Goal: Task Accomplishment & Management: Manage account settings

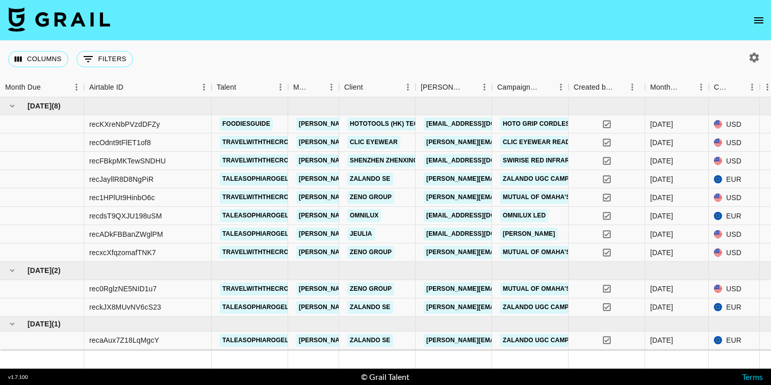
click at [756, 20] on icon "open drawer" at bounding box center [758, 20] width 9 height 6
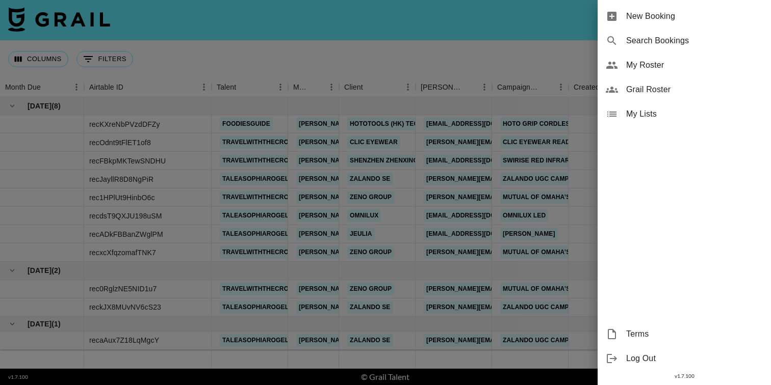
click at [640, 67] on span "My Roster" at bounding box center [694, 65] width 137 height 12
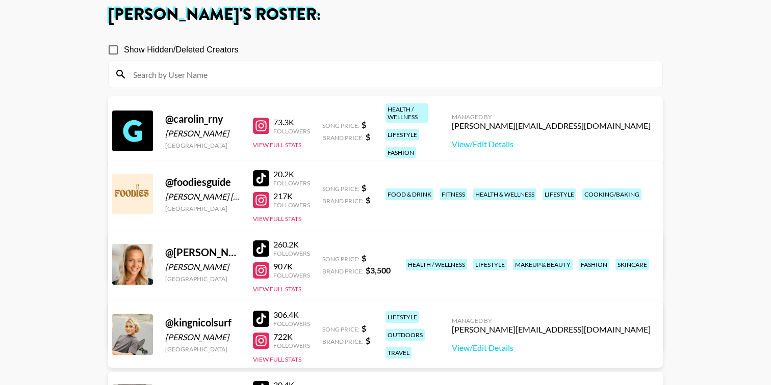
scroll to position [59, 0]
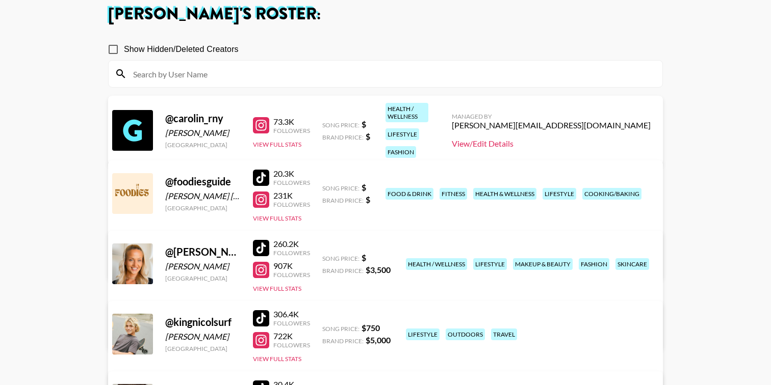
click at [555, 139] on link "View/Edit Details" at bounding box center [551, 144] width 199 height 10
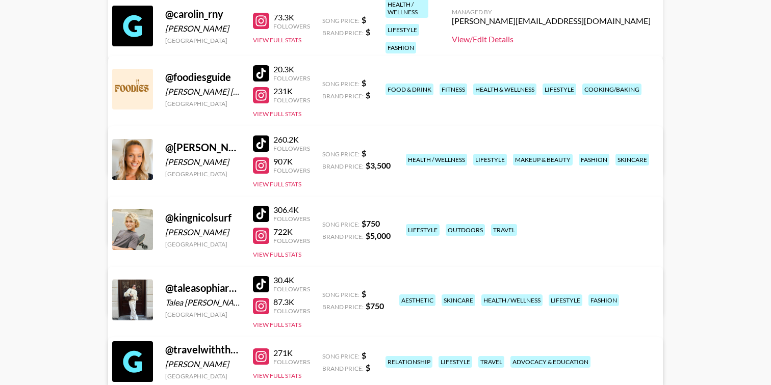
scroll to position [167, 0]
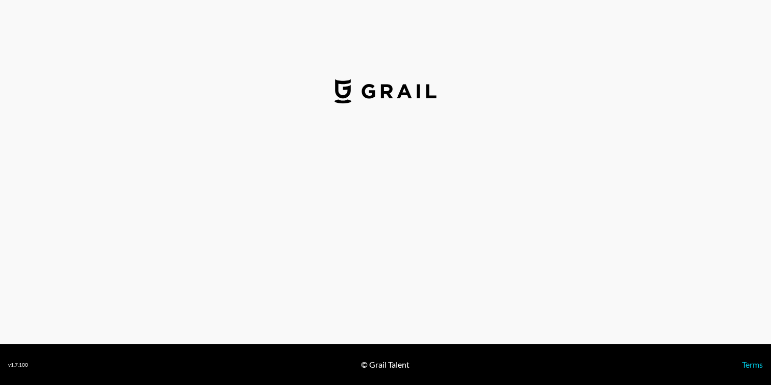
select select "USD"
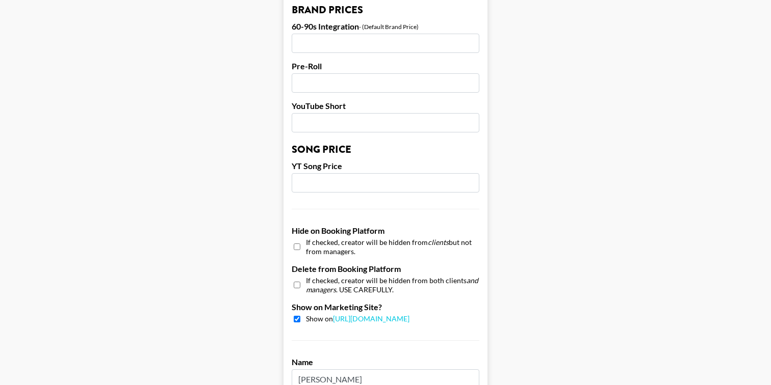
scroll to position [771, 0]
click at [295, 277] on input "checkbox" at bounding box center [297, 284] width 7 height 15
checkbox input "true"
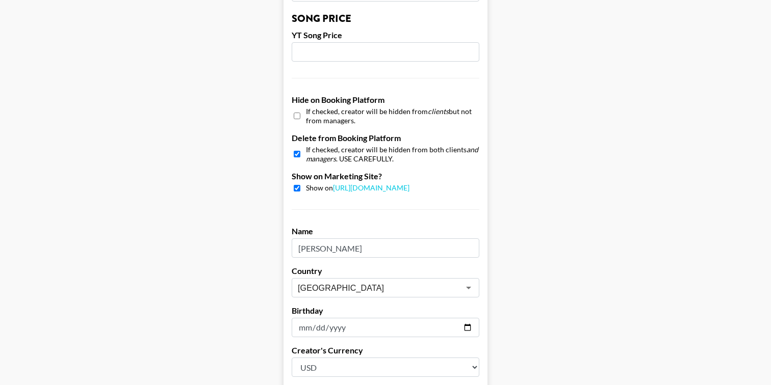
scroll to position [998, 0]
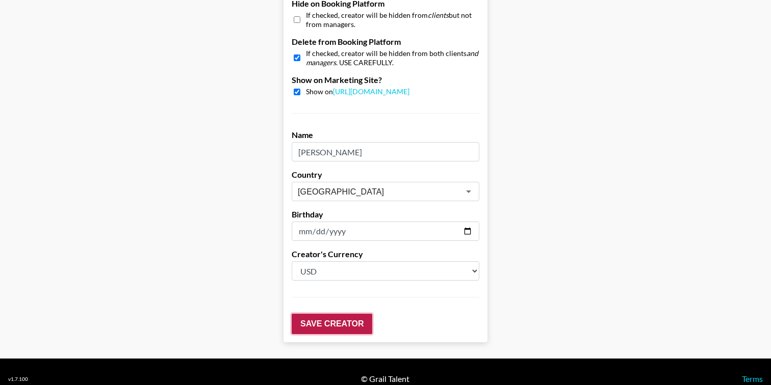
click at [308, 314] on input "Save Creator" at bounding box center [332, 324] width 81 height 20
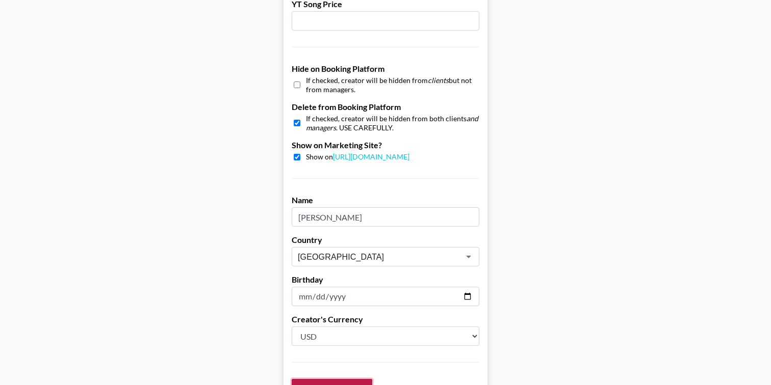
scroll to position [1030, 0]
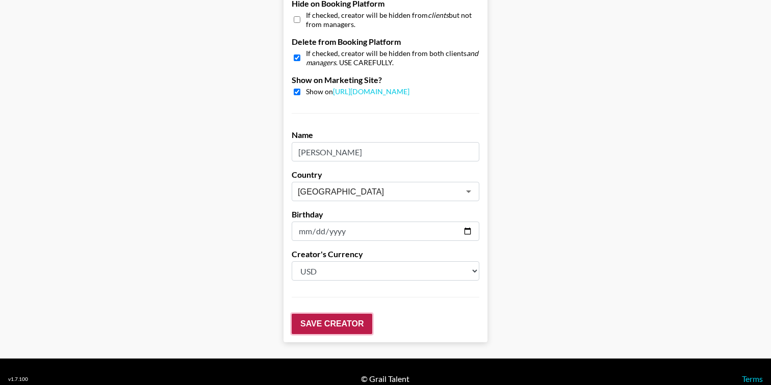
click at [316, 314] on input "Save Creator" at bounding box center [332, 324] width 81 height 20
